Goal: Information Seeking & Learning: Learn about a topic

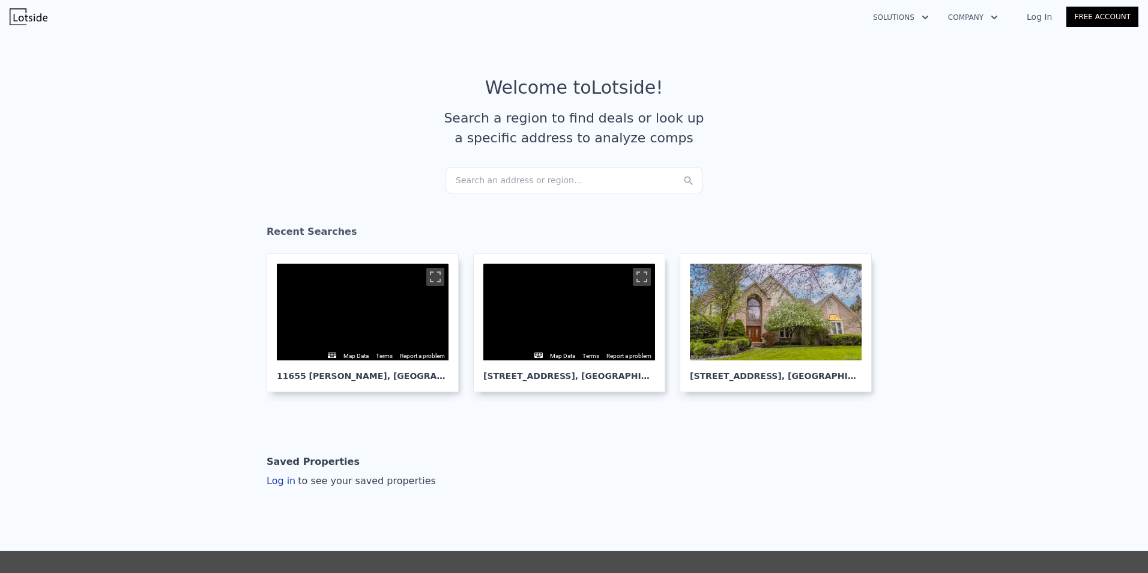
click at [477, 178] on div "Search an address or region..." at bounding box center [574, 180] width 257 height 26
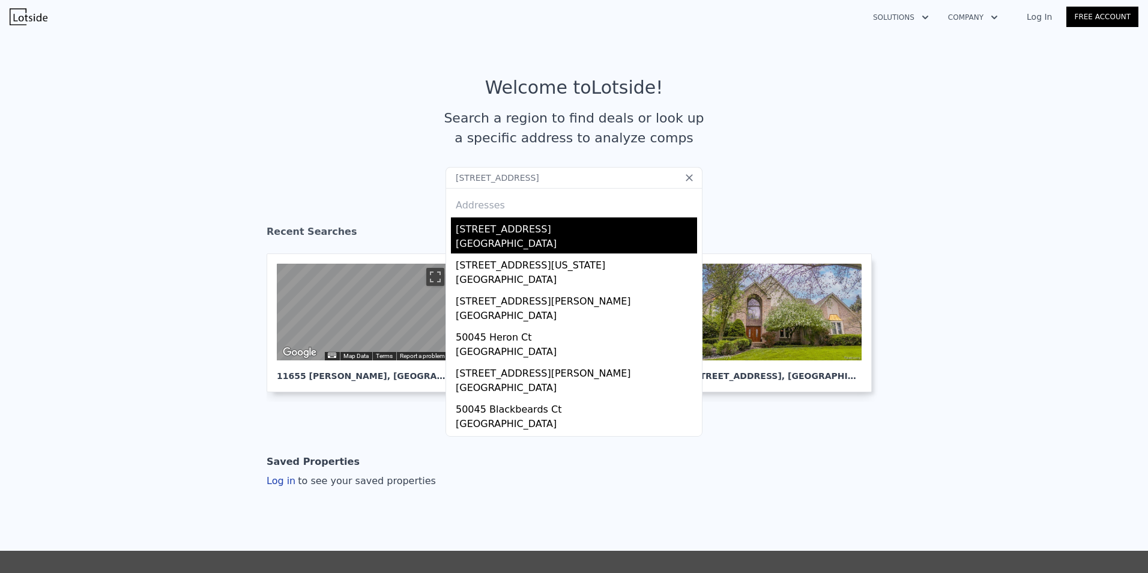
type input "[STREET_ADDRESS]"
click at [503, 229] on div "[STREET_ADDRESS]" at bounding box center [576, 226] width 241 height 19
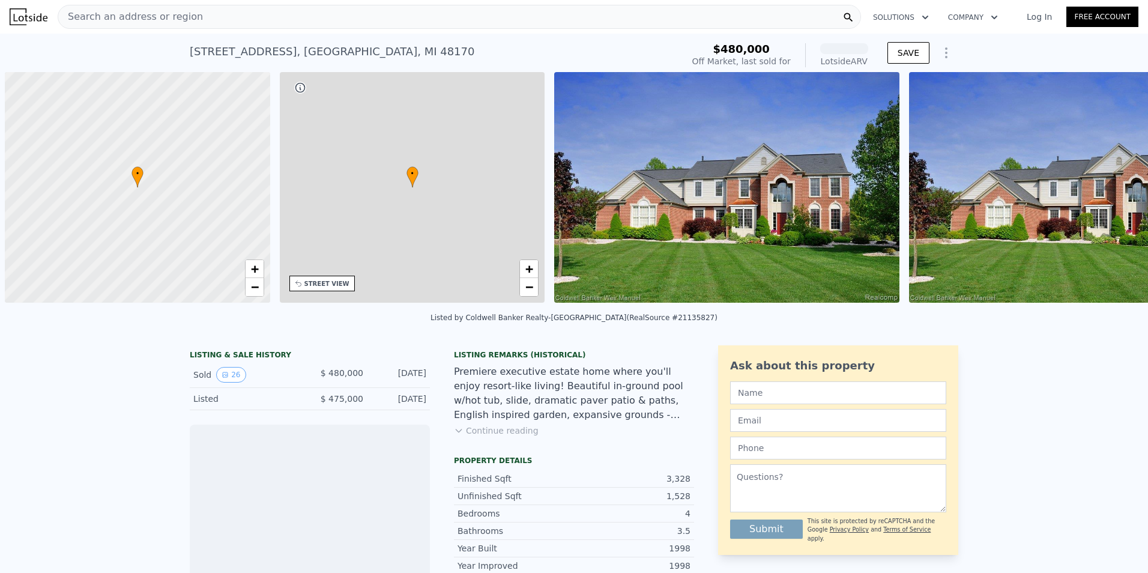
scroll to position [0, 5]
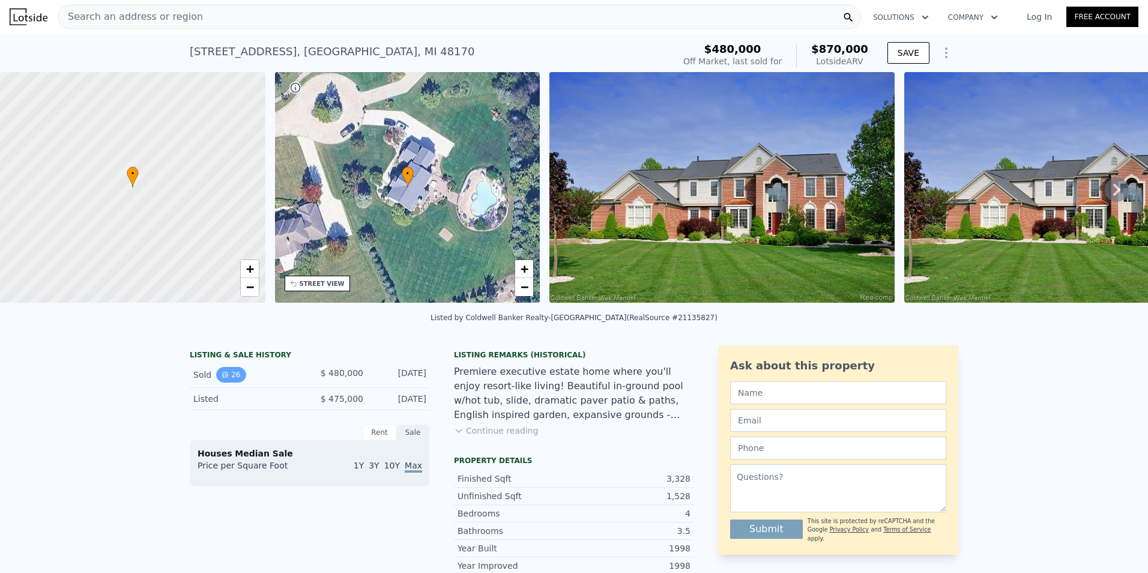
click at [228, 383] on button "26" at bounding box center [230, 375] width 29 height 16
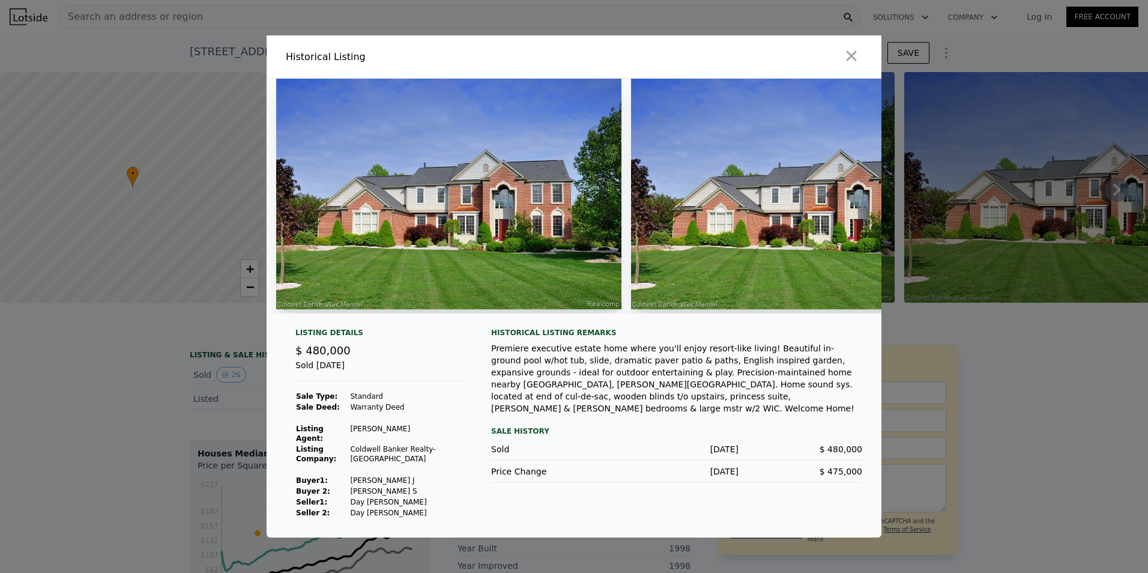
click at [682, 261] on img at bounding box center [803, 194] width 345 height 231
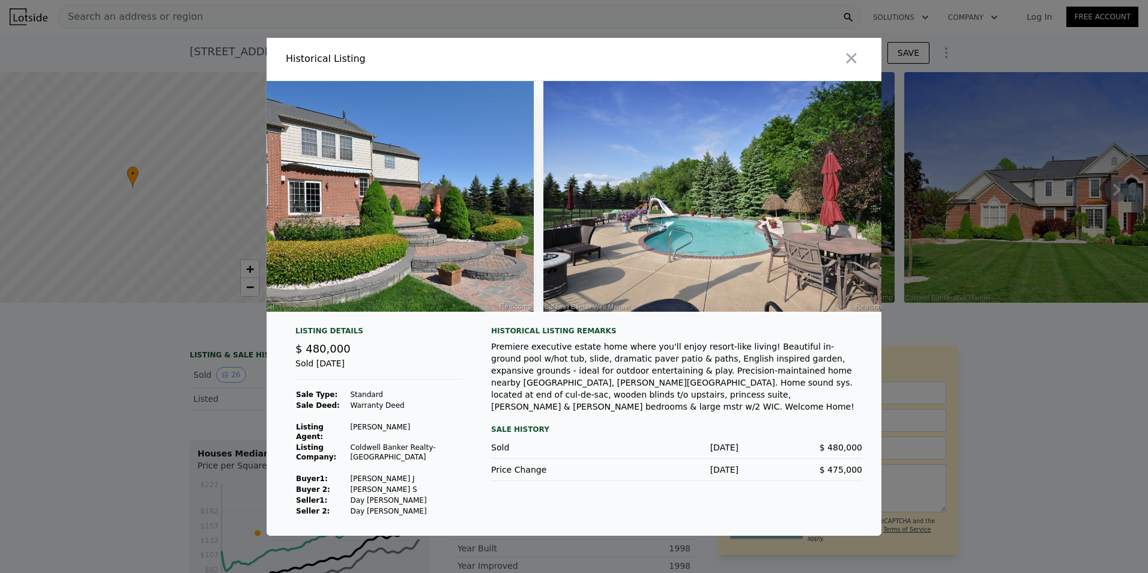
scroll to position [0, 7778]
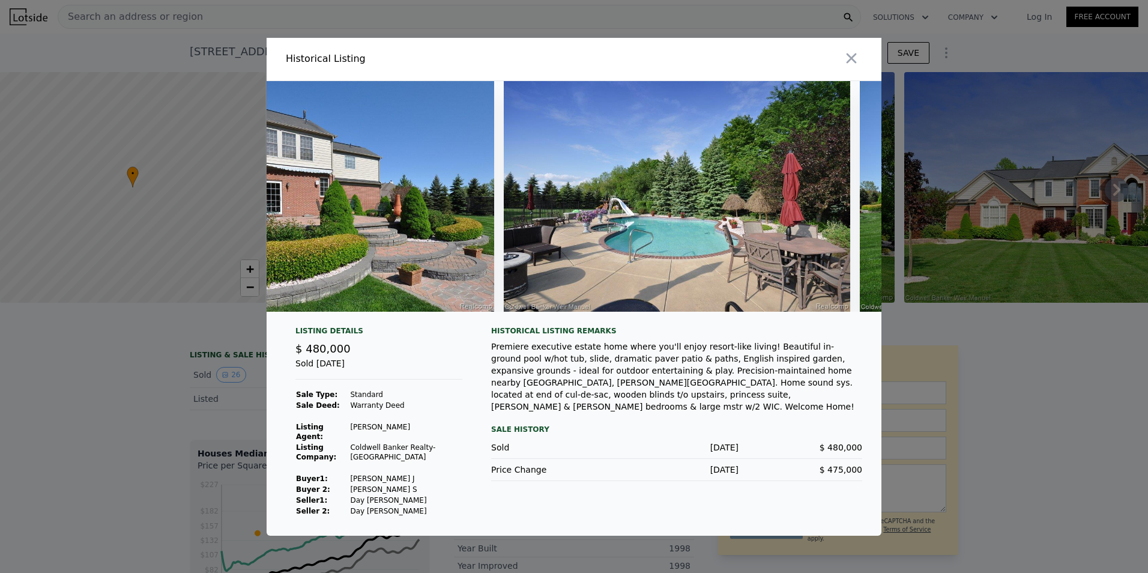
click at [876, 321] on div at bounding box center [574, 201] width 615 height 240
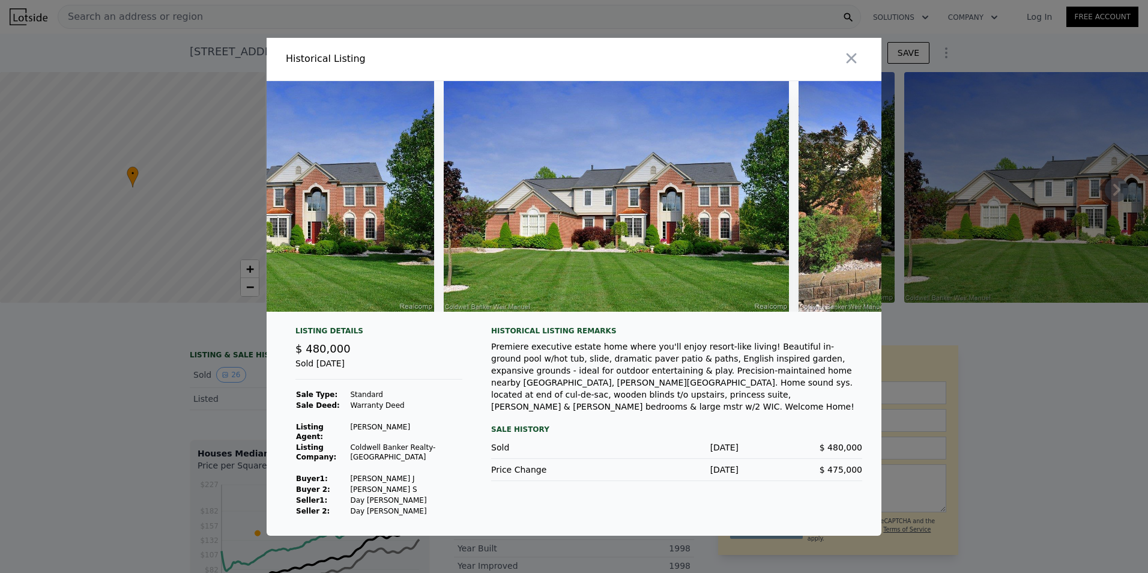
scroll to position [0, 0]
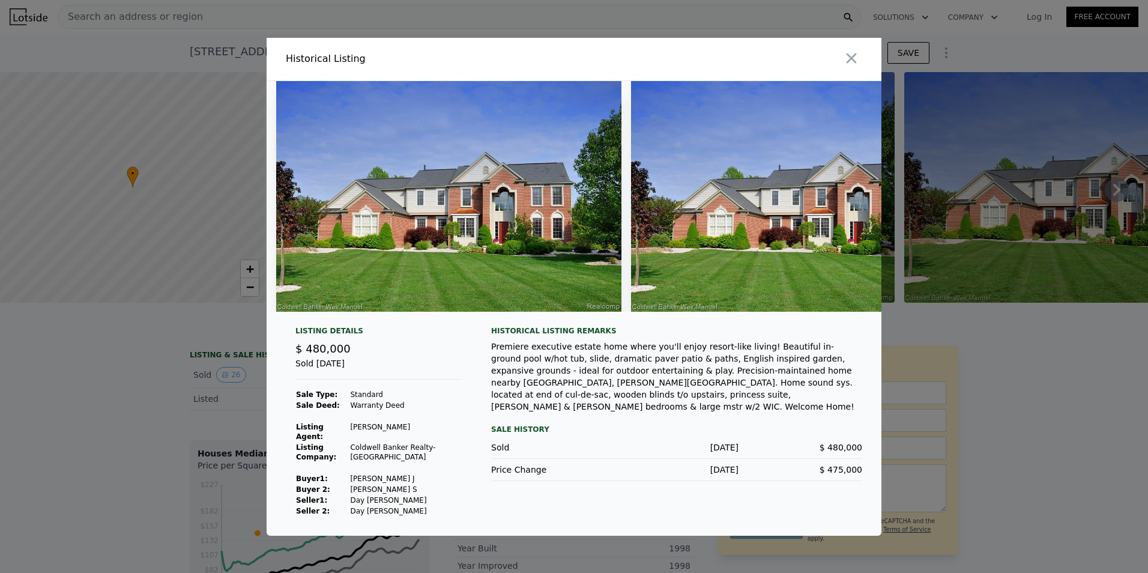
click at [425, 261] on img at bounding box center [448, 196] width 345 height 231
click at [421, 480] on td "[PERSON_NAME] J" at bounding box center [406, 478] width 113 height 11
